Goal: Navigation & Orientation: Find specific page/section

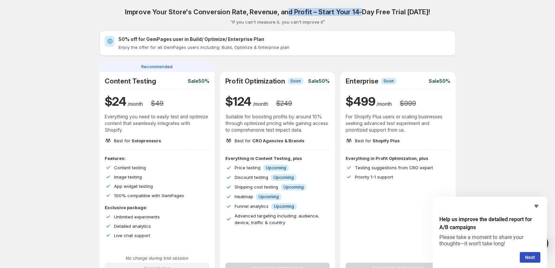
drag, startPoint x: 300, startPoint y: 16, endPoint x: 364, endPoint y: 23, distance: 64.6
click at [364, 23] on div "Improve Your Store's Conversion Rate, Revenue, and Profit – Start Your 14-Day F…" at bounding box center [277, 16] width 356 height 17
click at [376, 23] on div "Improve Your Store's Conversion Rate, Revenue, and Profit – Start Your 14-Day F…" at bounding box center [277, 16] width 356 height 17
click at [551, 209] on div "Improve Your Store's Conversion Rate, Revenue, and Profit – Start Your 14-Day F…" at bounding box center [277, 254] width 555 height 509
click at [546, 208] on div "Help us improve the detailed report for A/B campaigns Please take a moment to s…" at bounding box center [490, 232] width 114 height 71
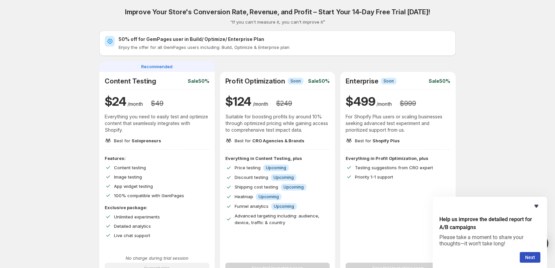
click at [535, 208] on icon "Hide survey" at bounding box center [537, 206] width 8 height 8
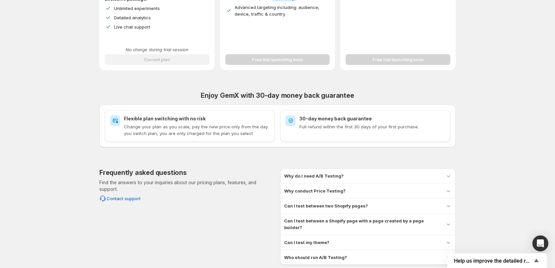
scroll to position [235, 0]
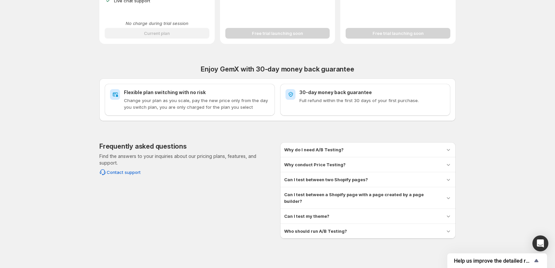
click at [176, 106] on p "Change your plan as you scale, pay the new price only from the day you switch p…" at bounding box center [197, 103] width 146 height 13
click at [509, 102] on div "Improve Your Store's Conversion Rate, Revenue, and Profit – Start Your 14-Day F…" at bounding box center [277, 1] width 539 height 473
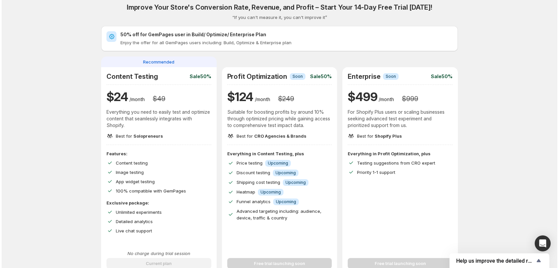
scroll to position [0, 0]
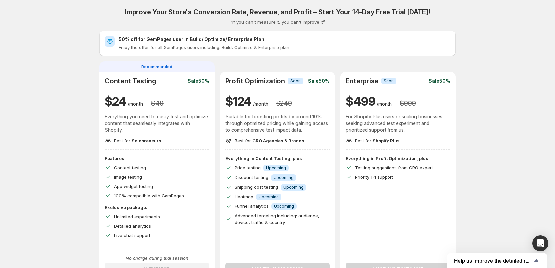
click at [221, 48] on p "Enjoy the offer for all GemPages users including: Build, Optimize & Enterprise …" at bounding box center [285, 47] width 332 height 7
click at [219, 36] on h2 "50% off for GemPages user in Build/ Optimize/ Enterprise Plan" at bounding box center [285, 39] width 332 height 7
